Goal: Communication & Community: Ask a question

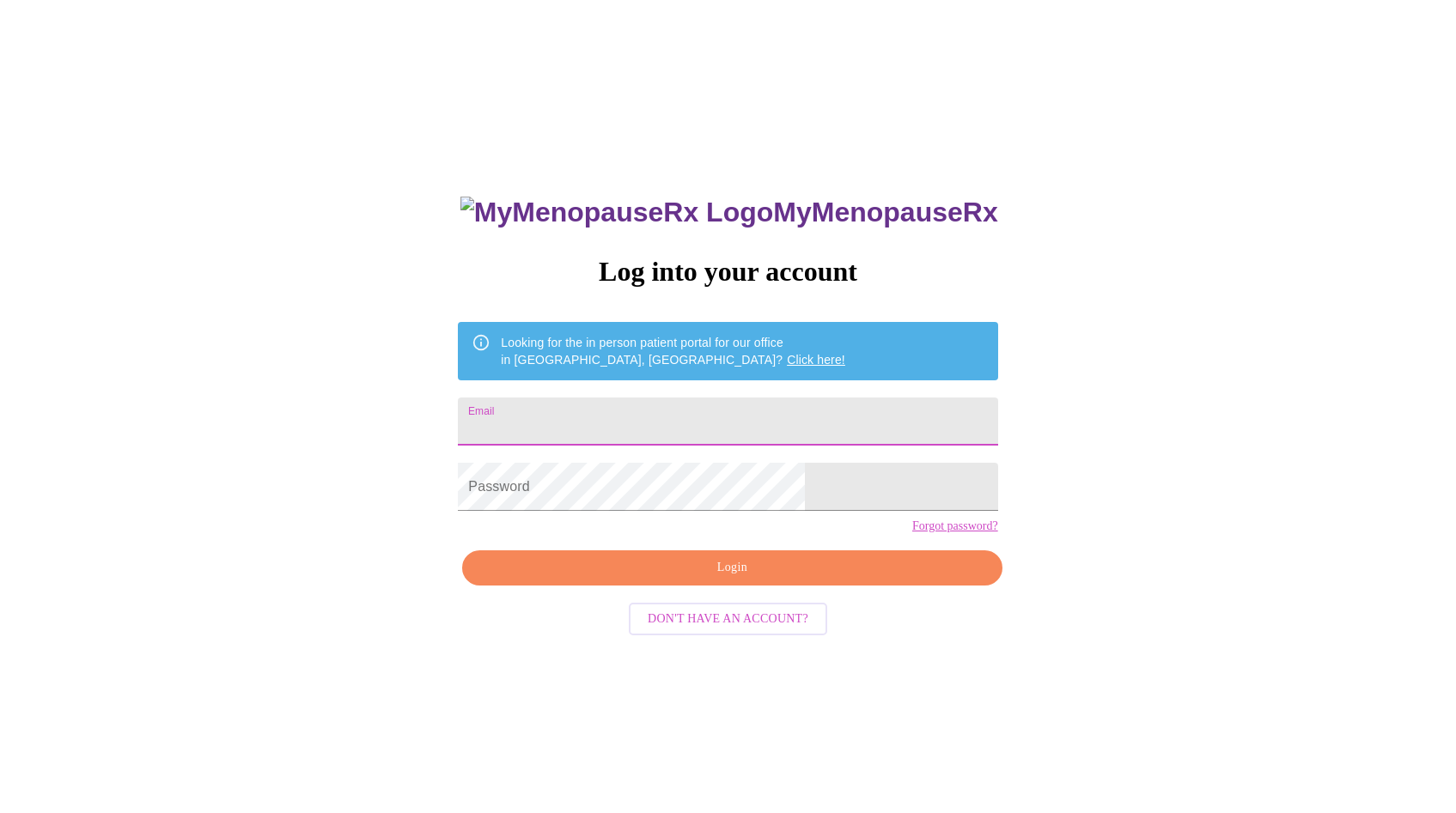
click at [691, 425] on input "Email" at bounding box center [728, 422] width 540 height 48
type input "[EMAIL_ADDRESS][DOMAIN_NAME]"
click at [728, 579] on span "Login" at bounding box center [731, 569] width 500 height 22
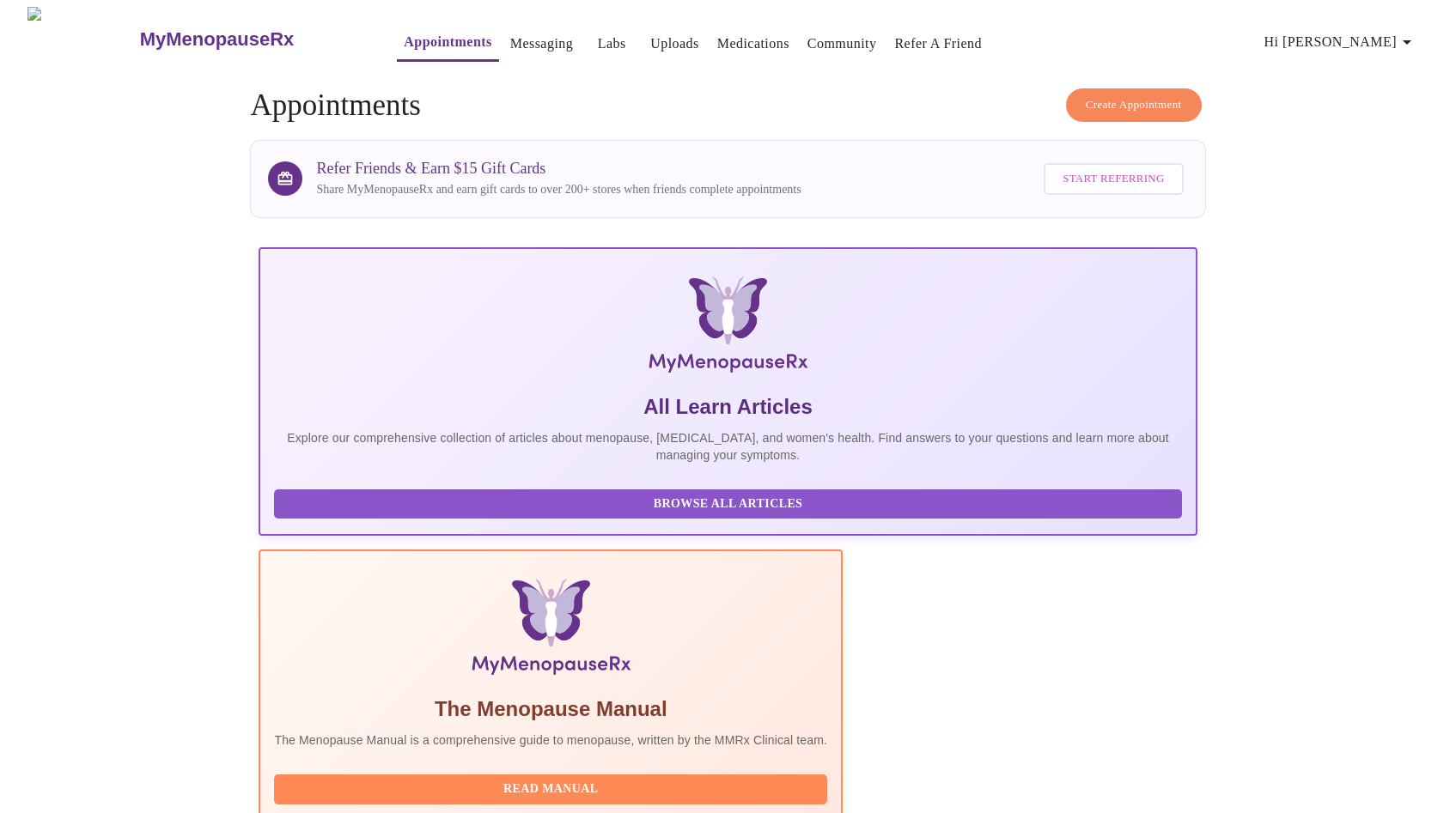
click at [1113, 99] on span "Create Appointment" at bounding box center [1134, 106] width 96 height 20
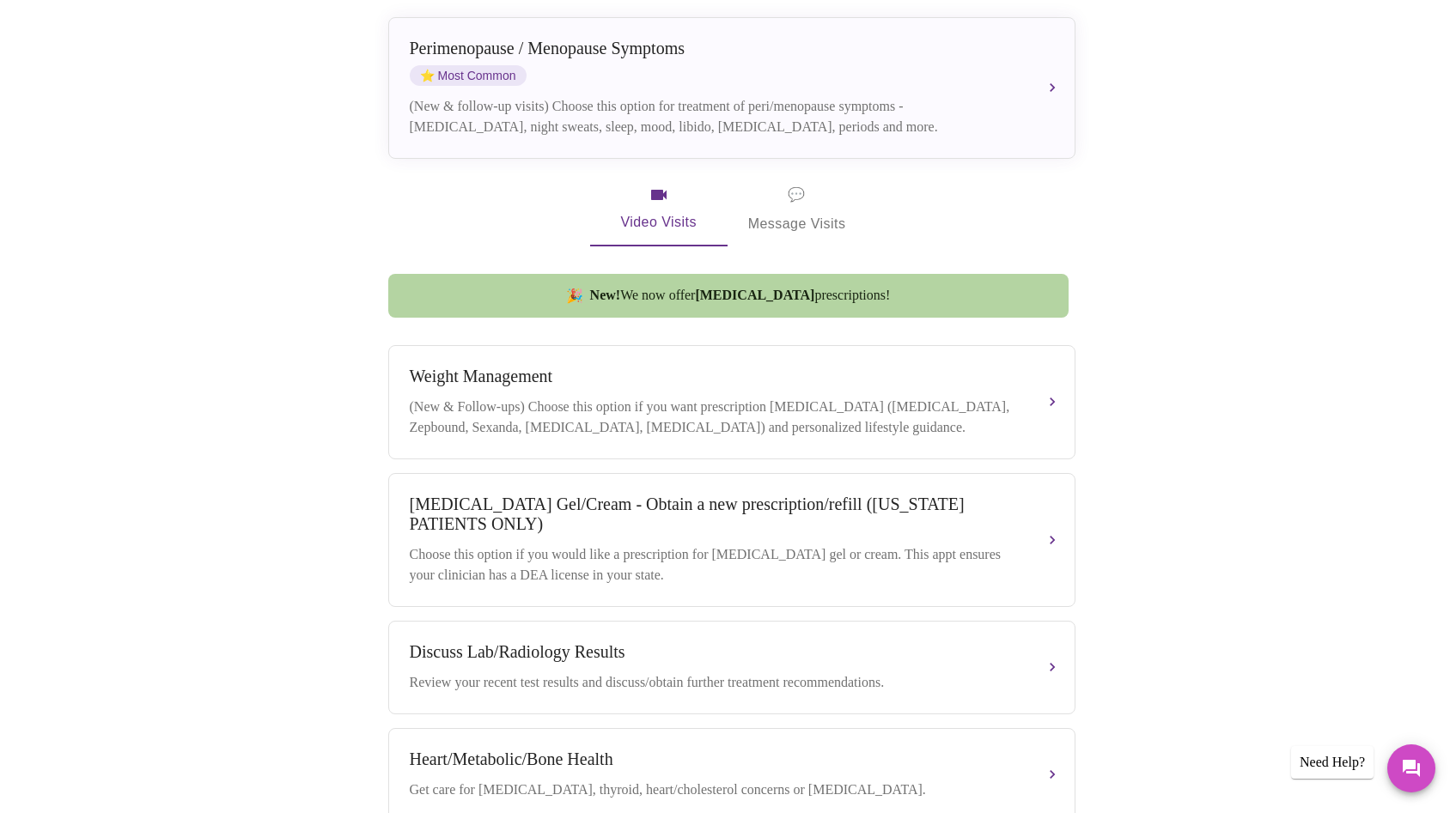
scroll to position [408, 0]
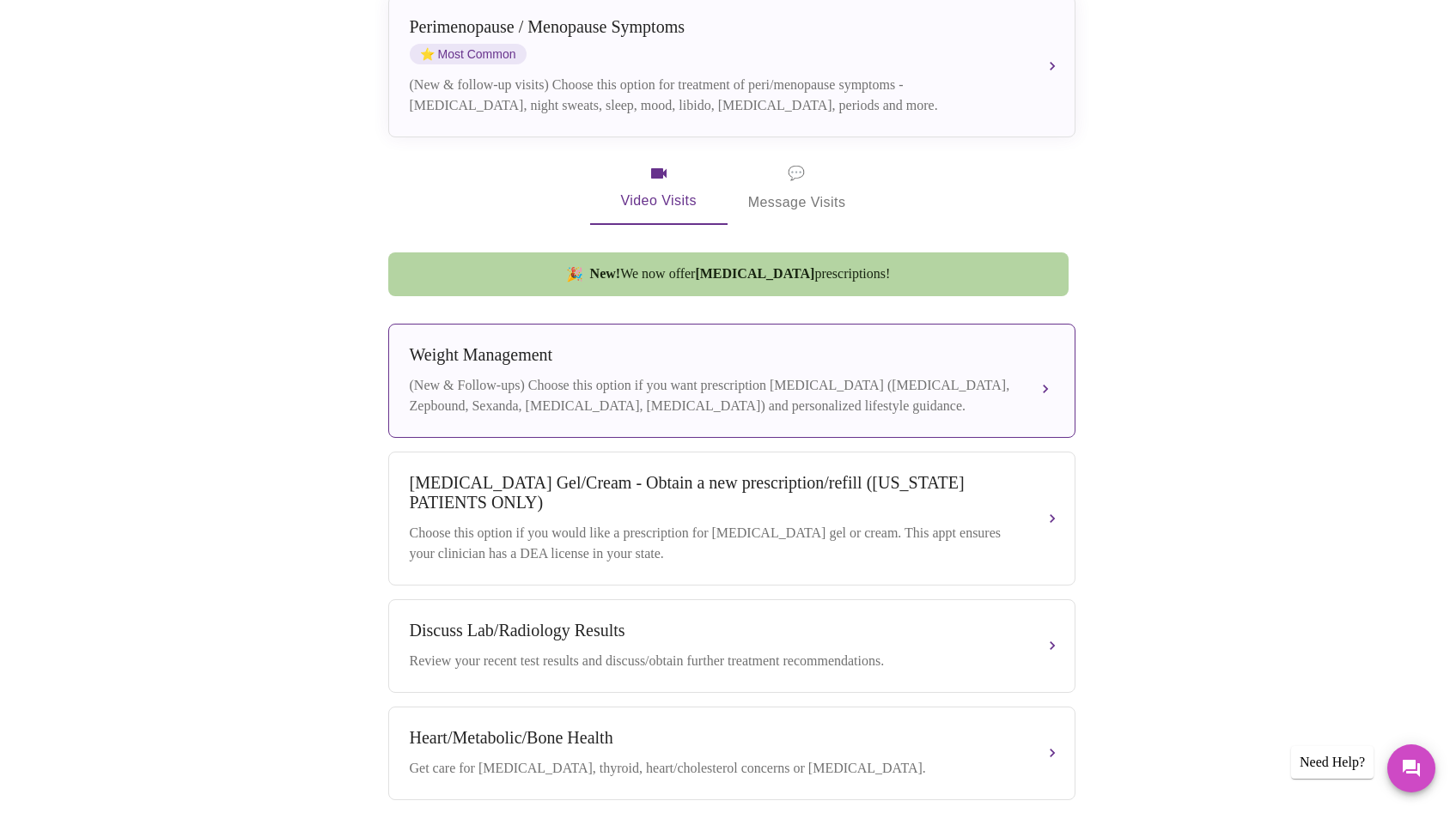
click at [777, 376] on div "(New & Follow-ups) Choose this option if you want prescription weight managemen…" at bounding box center [715, 395] width 610 height 41
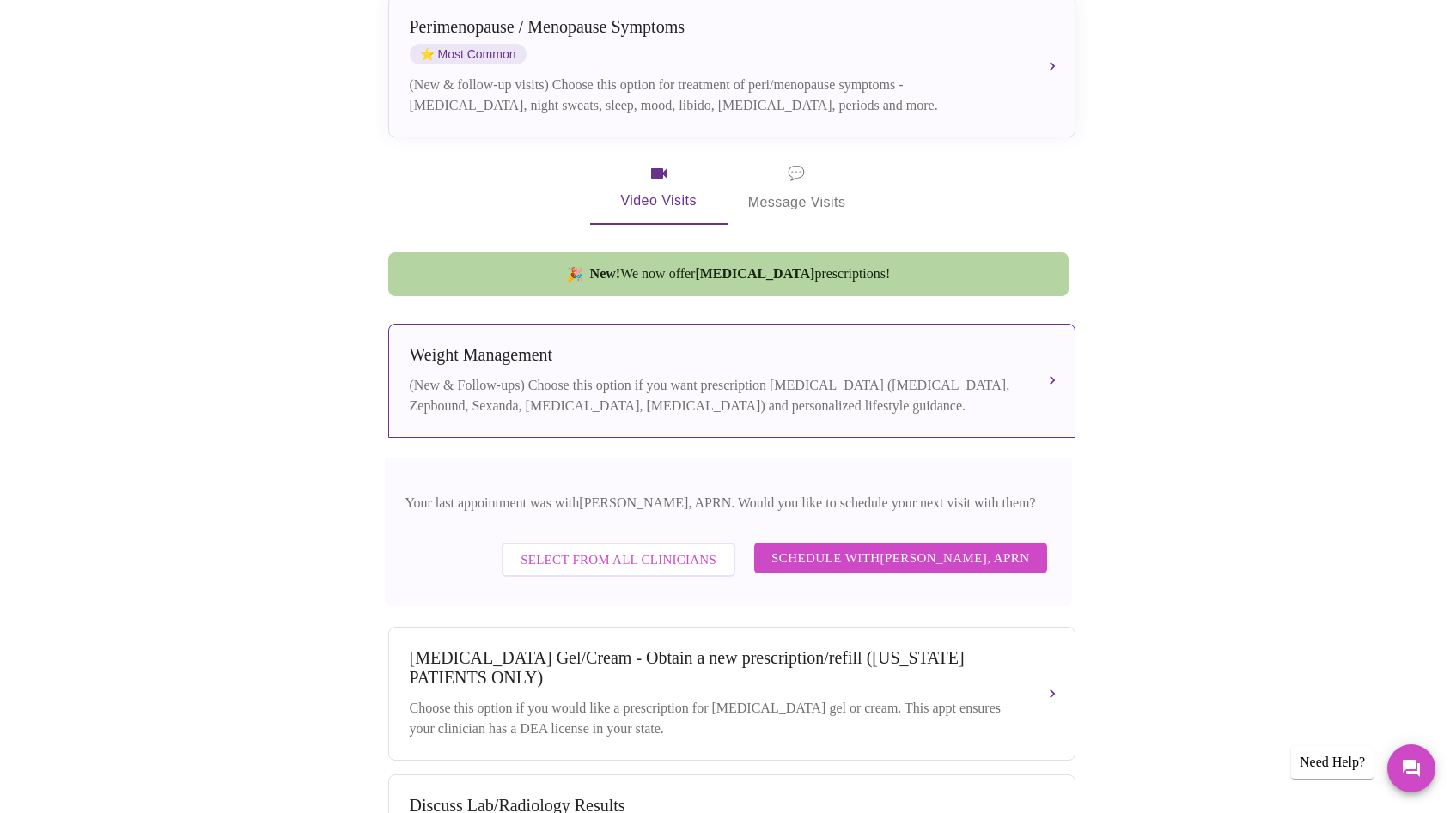
click at [961, 547] on span "Schedule with Emilie McLain, APRN" at bounding box center [900, 558] width 258 height 22
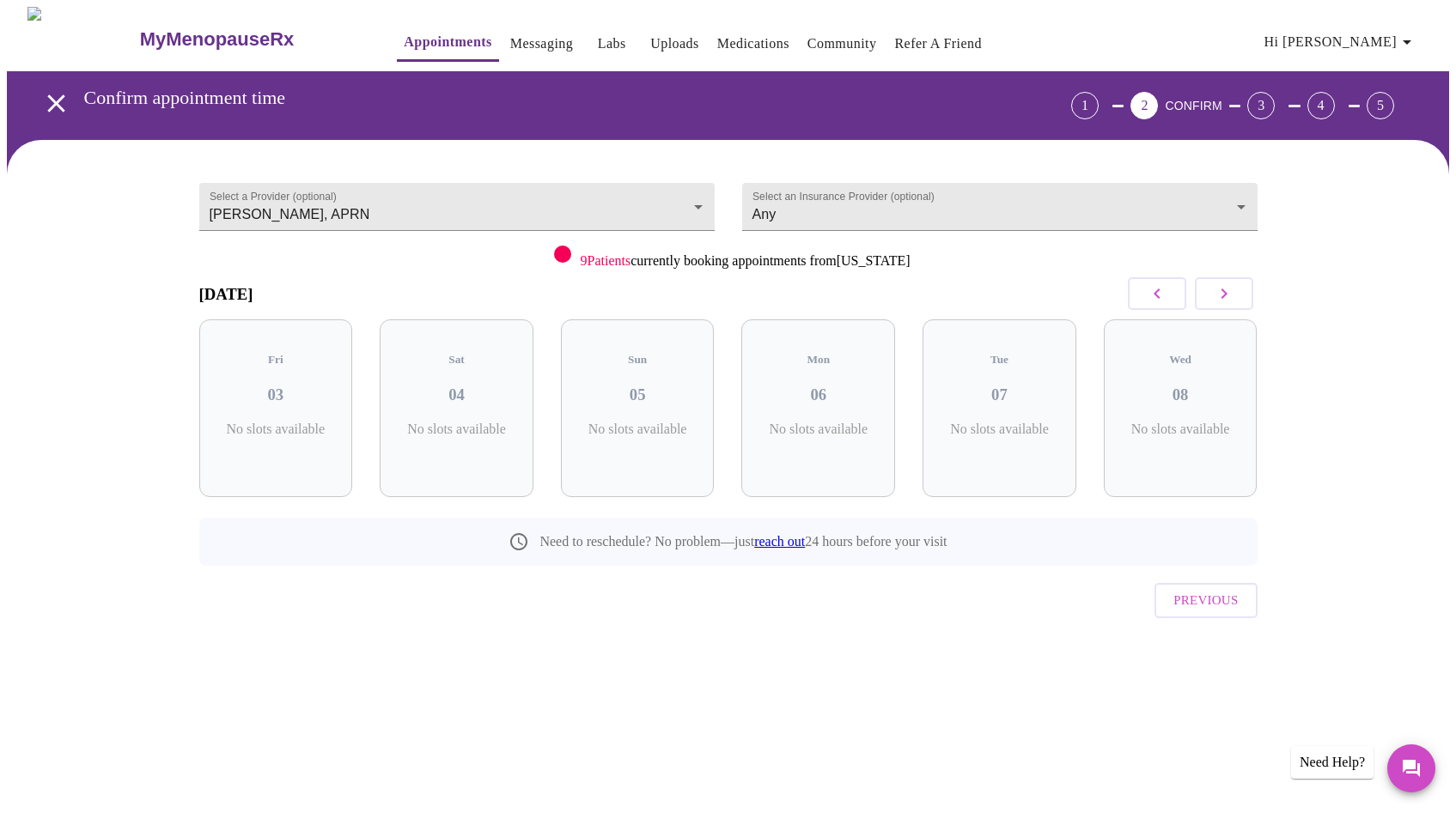
scroll to position [0, 0]
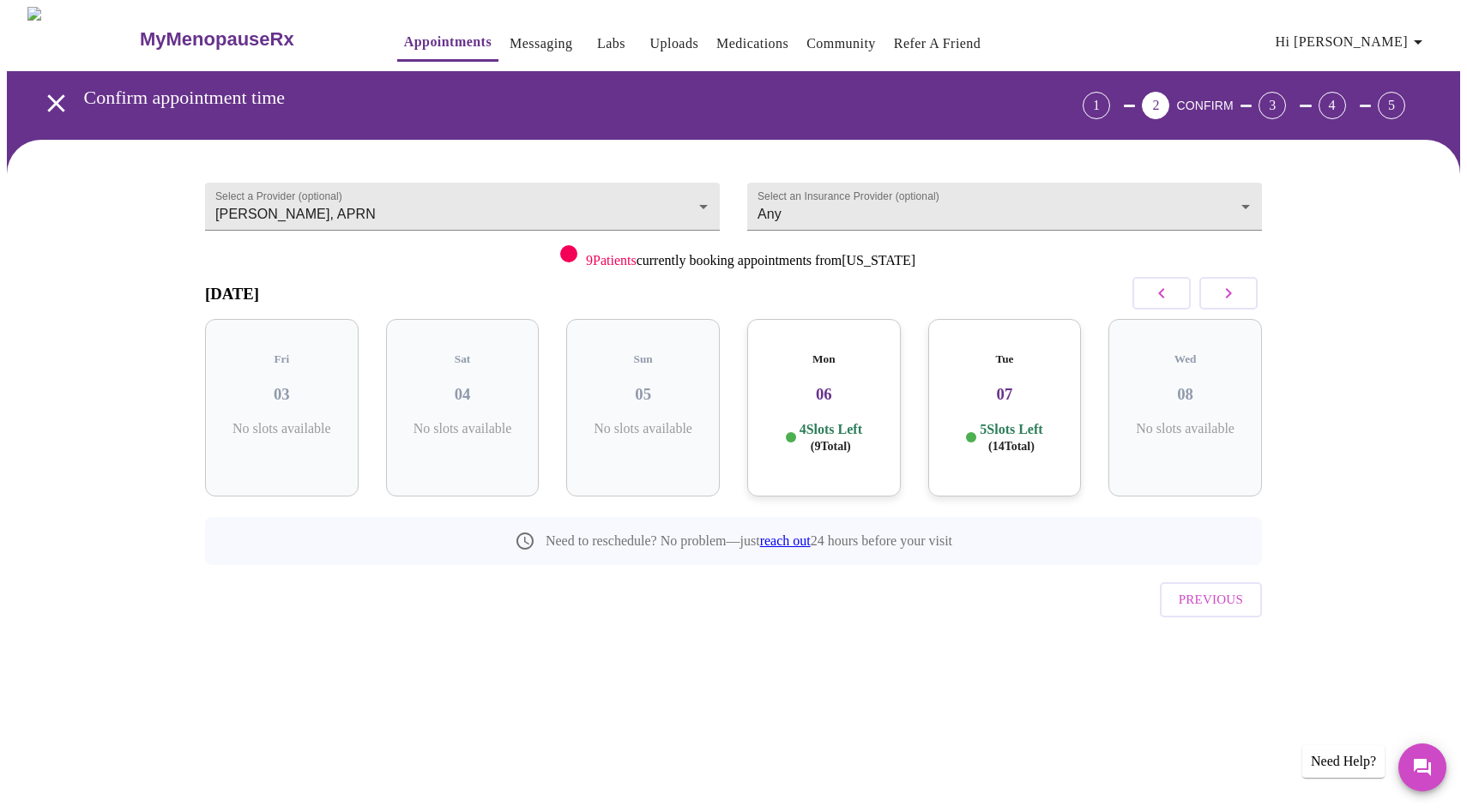
click at [845, 440] on div "Mon 06 4 Slots Left ( 9 Total)" at bounding box center [824, 407] width 153 height 177
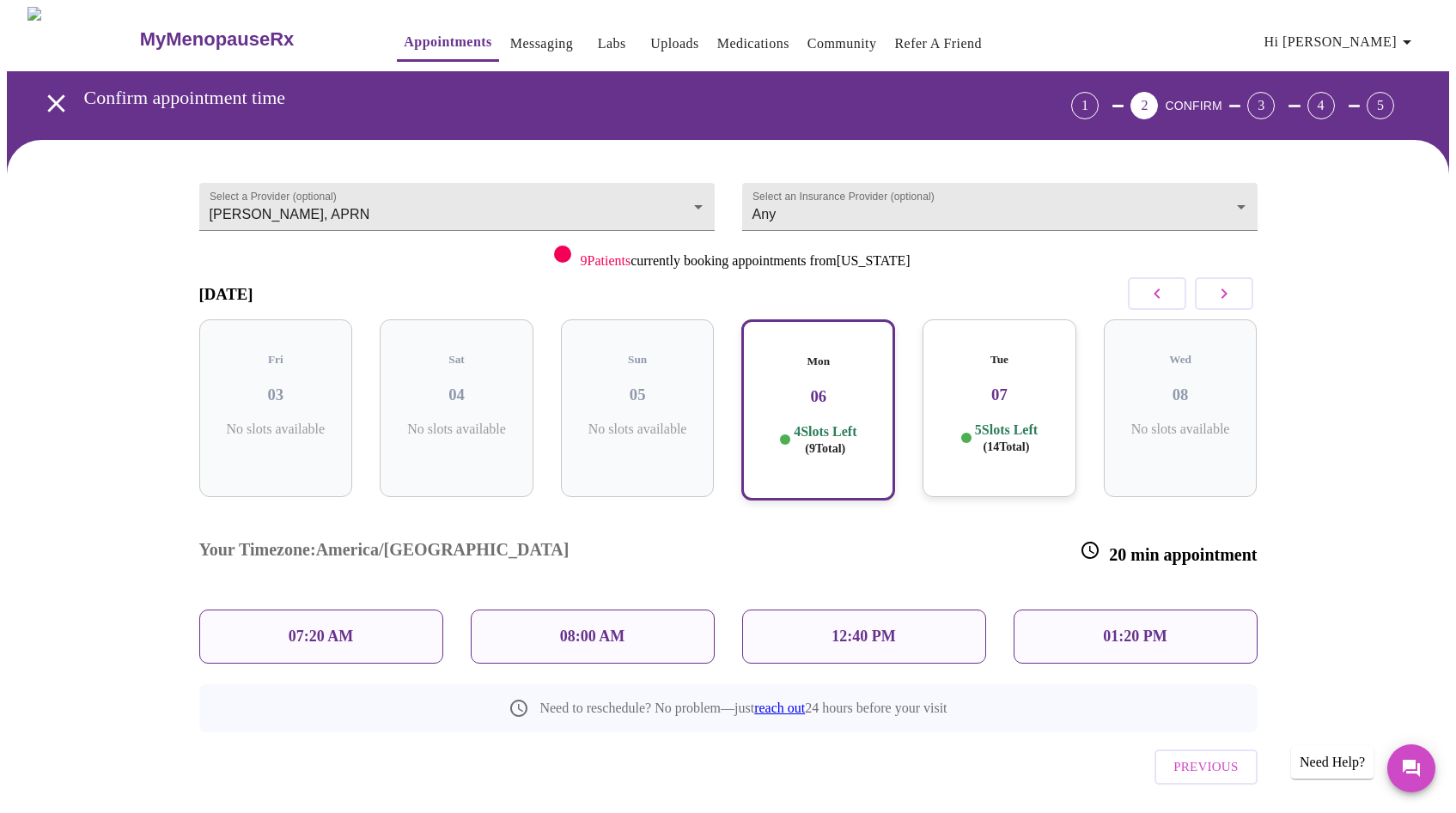
click at [875, 627] on p "12:40 PM" at bounding box center [863, 636] width 64 height 18
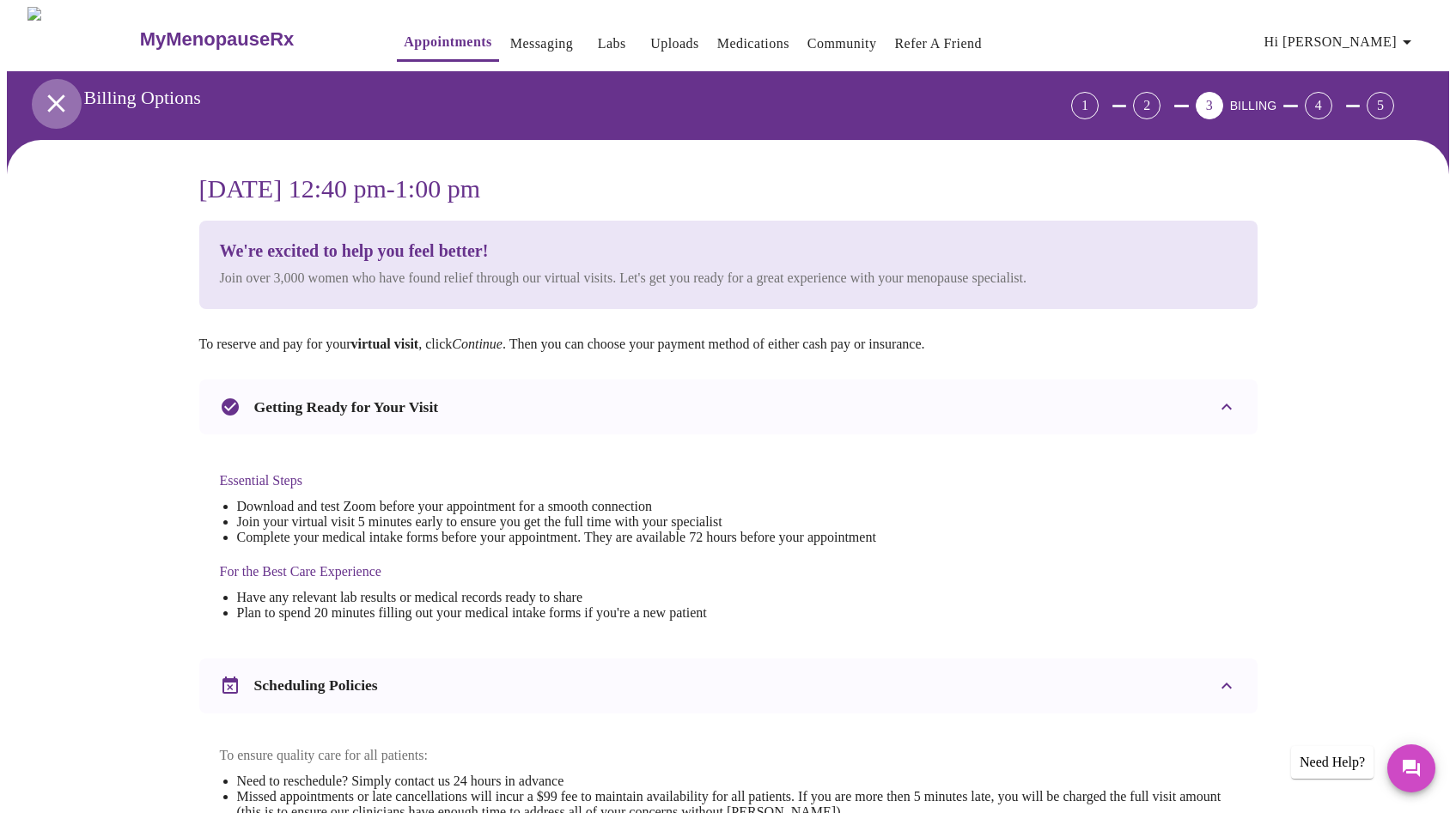
click at [47, 99] on icon "open drawer" at bounding box center [56, 104] width 30 height 30
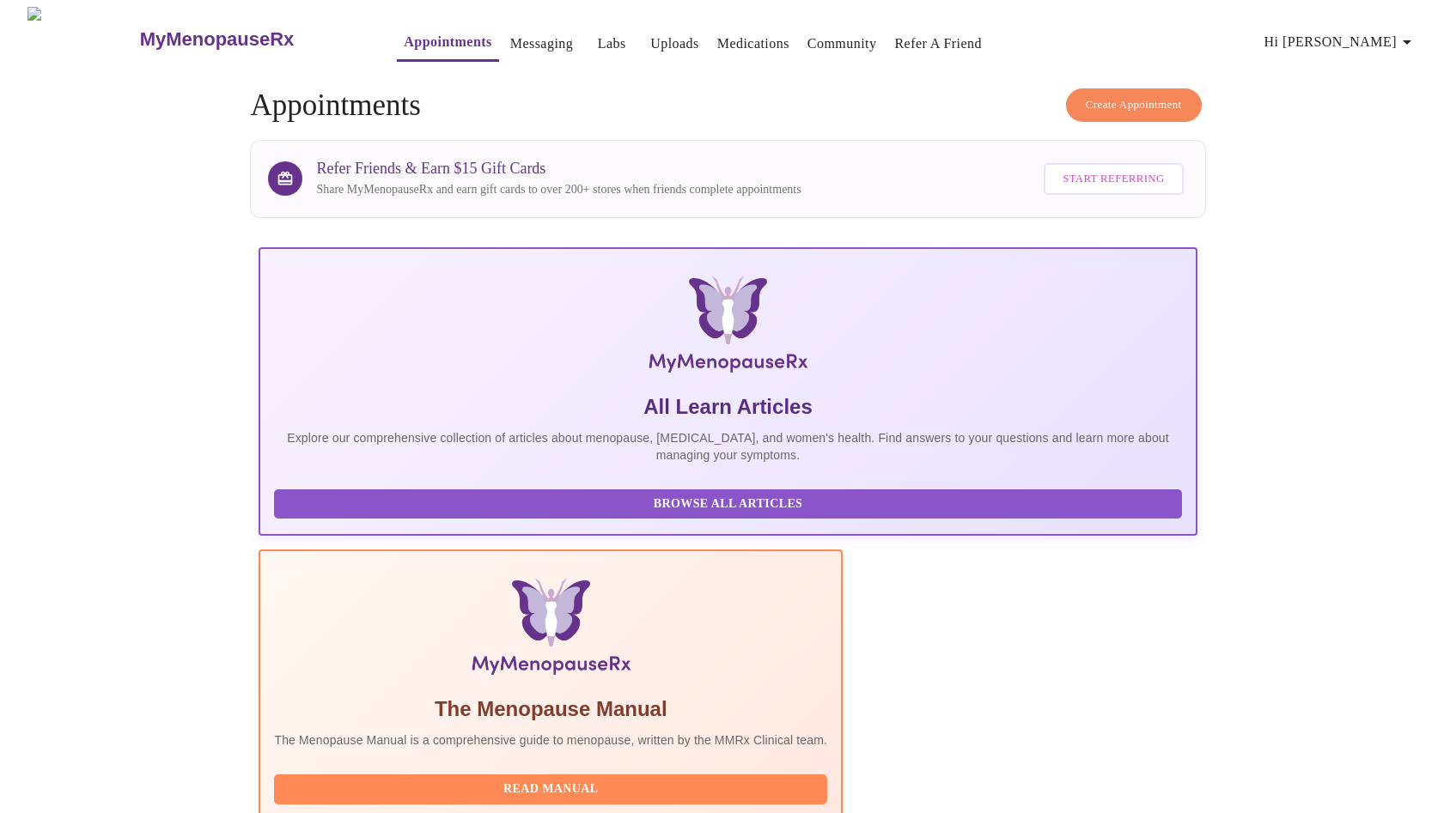
click at [510, 40] on link "Messaging" at bounding box center [541, 44] width 63 height 24
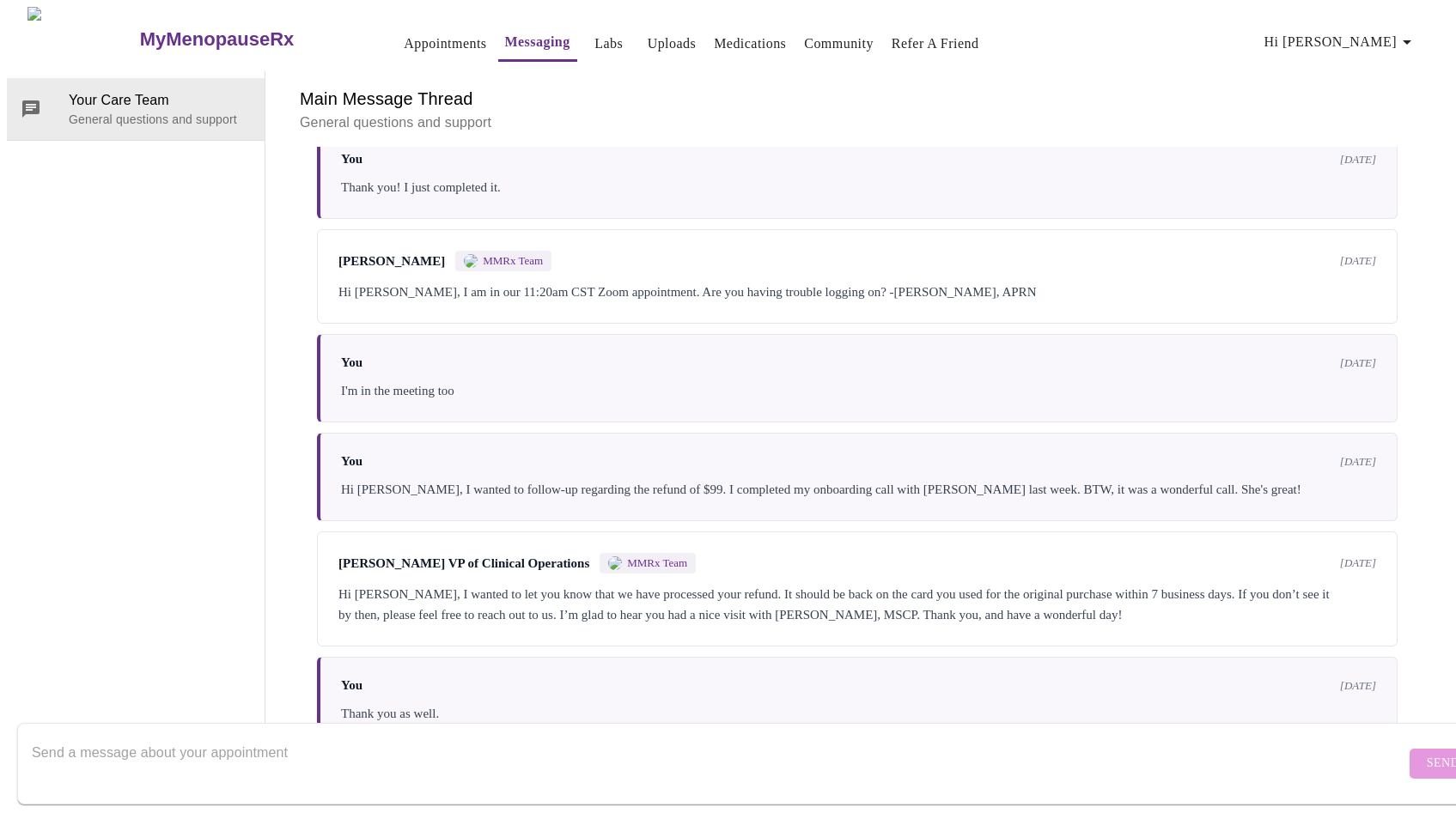
scroll to position [689, 0]
click at [444, 736] on textarea "Send a message about your appointment" at bounding box center [719, 763] width 1374 height 55
click at [273, 736] on textarea "Hello, I have a quick question. I'm intersted in" at bounding box center [719, 763] width 1374 height 55
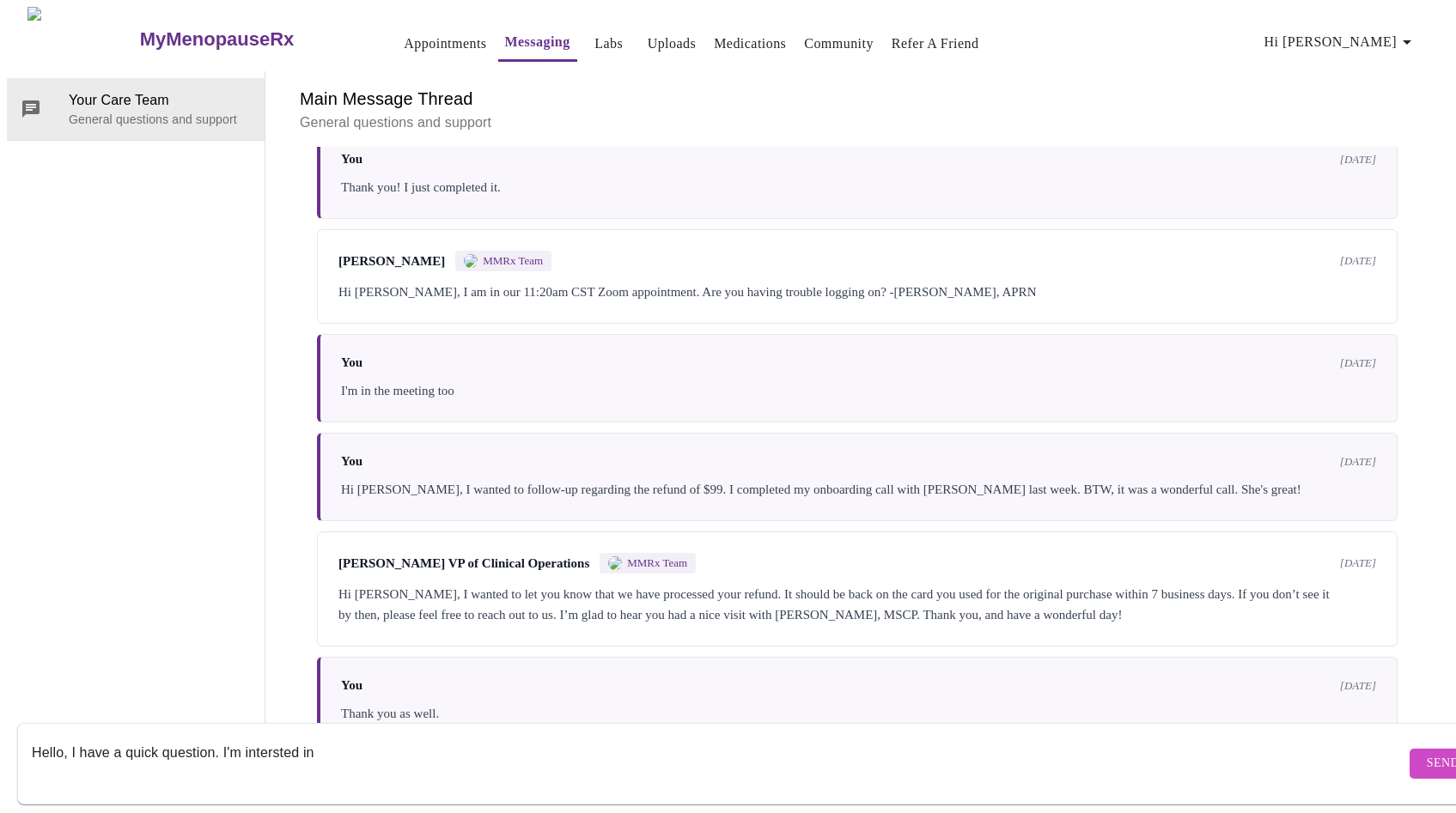
click at [331, 742] on textarea "Hello, I have a quick question. I'm intersted in" at bounding box center [719, 763] width 1374 height 55
click at [288, 738] on textarea "Hello, I have a quick question. I'm intersted in" at bounding box center [719, 763] width 1374 height 55
click at [266, 742] on textarea "Hello, I have a quick question. I'm intersted in" at bounding box center [719, 763] width 1374 height 55
click at [264, 738] on textarea "Hello, I have a quick question. I'm intersted in" at bounding box center [719, 763] width 1374 height 55
click at [298, 736] on textarea "Hello, I have a quick question. I'm intersted in" at bounding box center [719, 763] width 1374 height 55
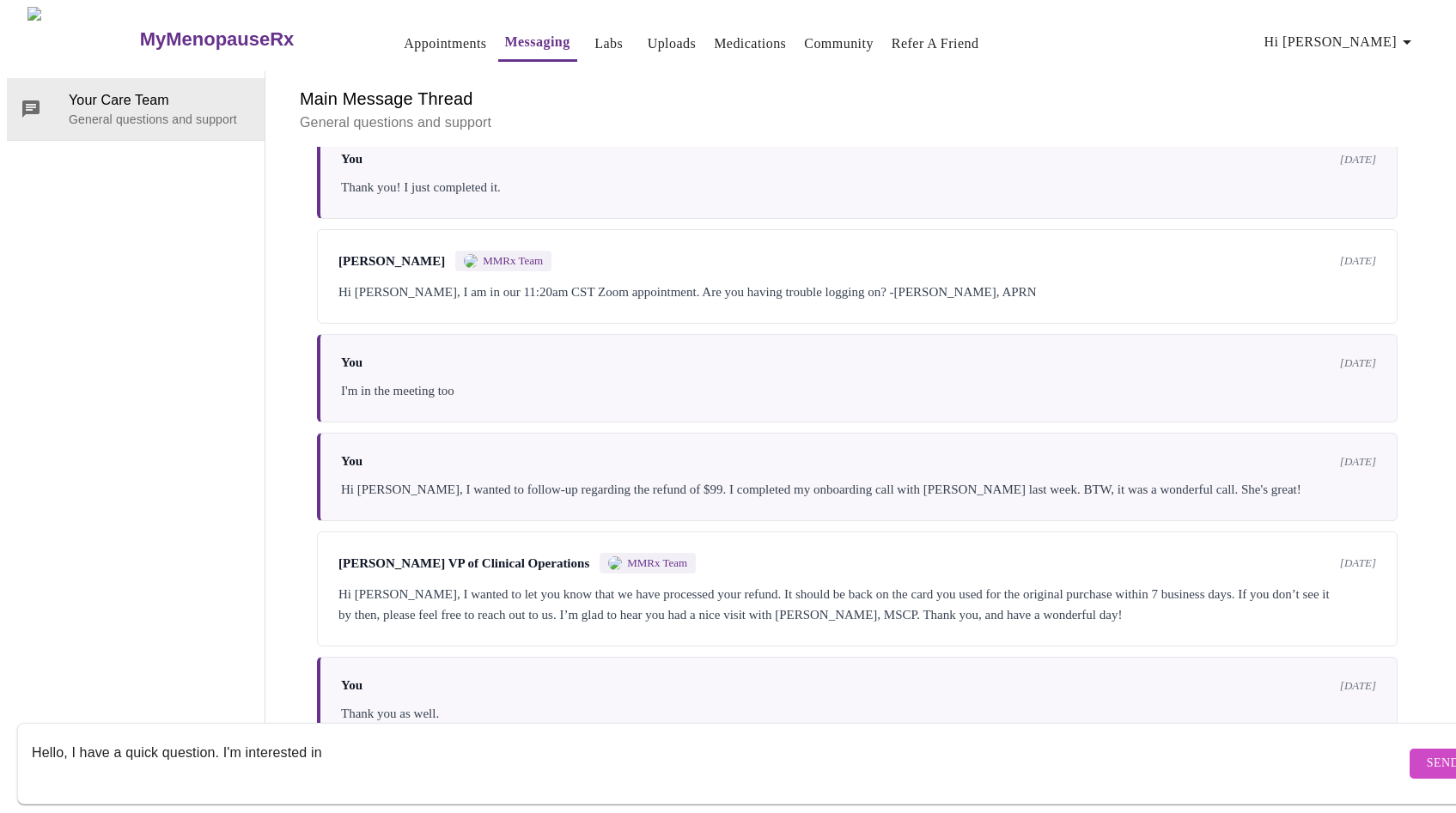
click at [367, 737] on textarea "Hello, I have a quick question. I'm interested in" at bounding box center [719, 763] width 1374 height 55
paste textarea "semaglutide"
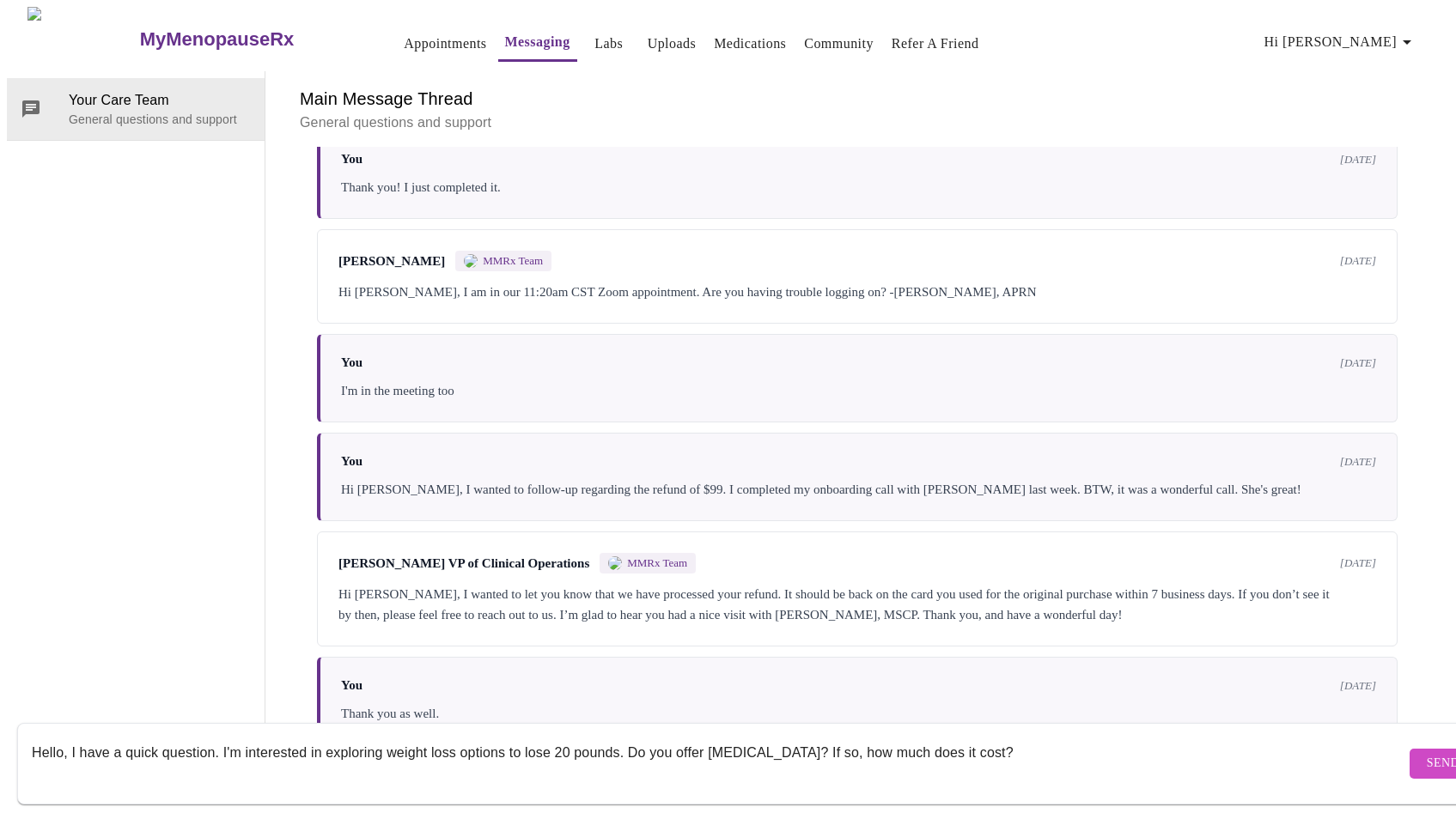
type textarea "Hello, I have a quick question. I'm interested in exploring weight loss options…"
click at [1427, 753] on span "Send" at bounding box center [1443, 764] width 33 height 22
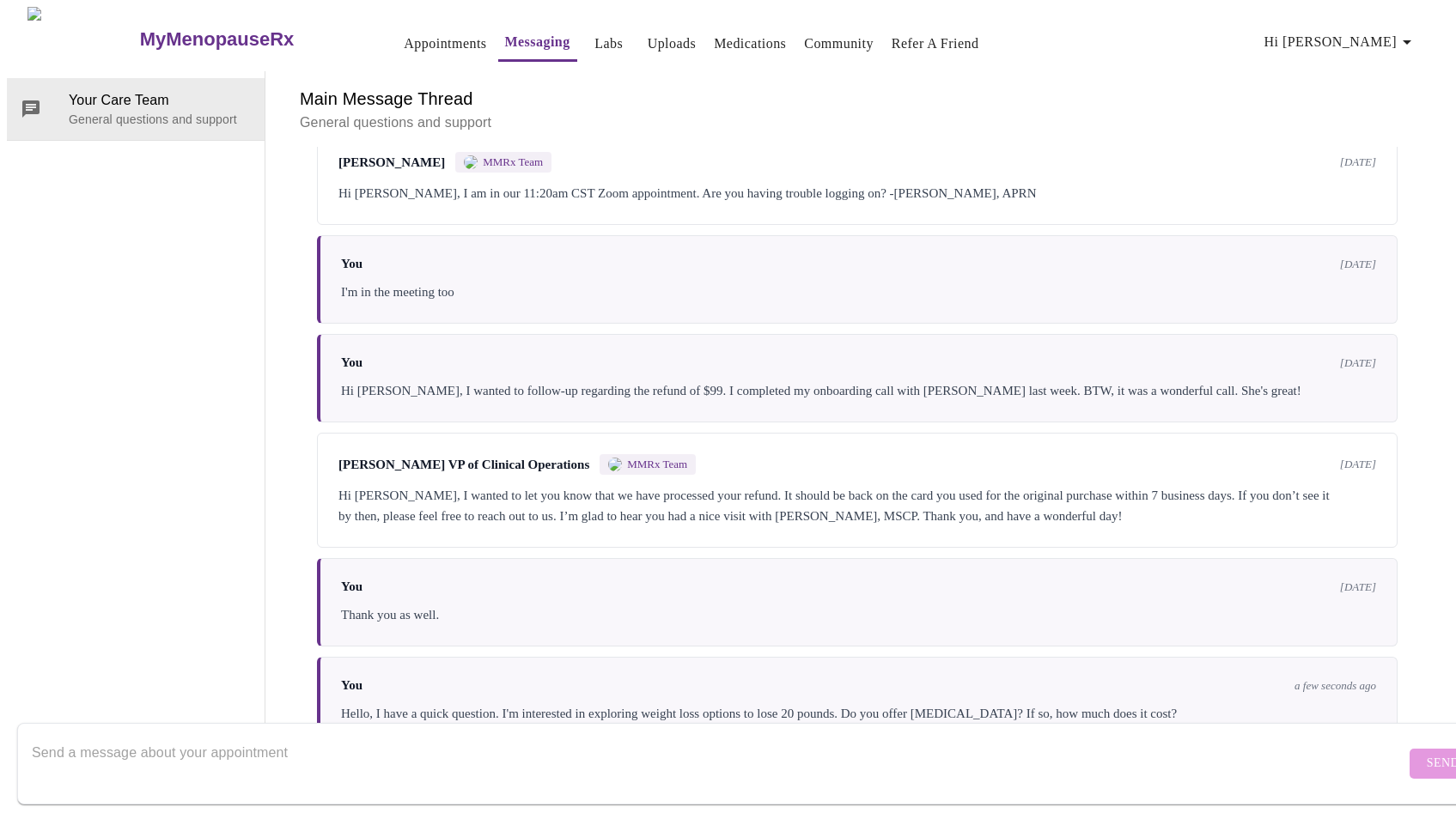
scroll to position [0, 0]
click at [148, 33] on h3 "MyMenopauseRx" at bounding box center [217, 39] width 155 height 22
